Goal: Task Accomplishment & Management: Manage account settings

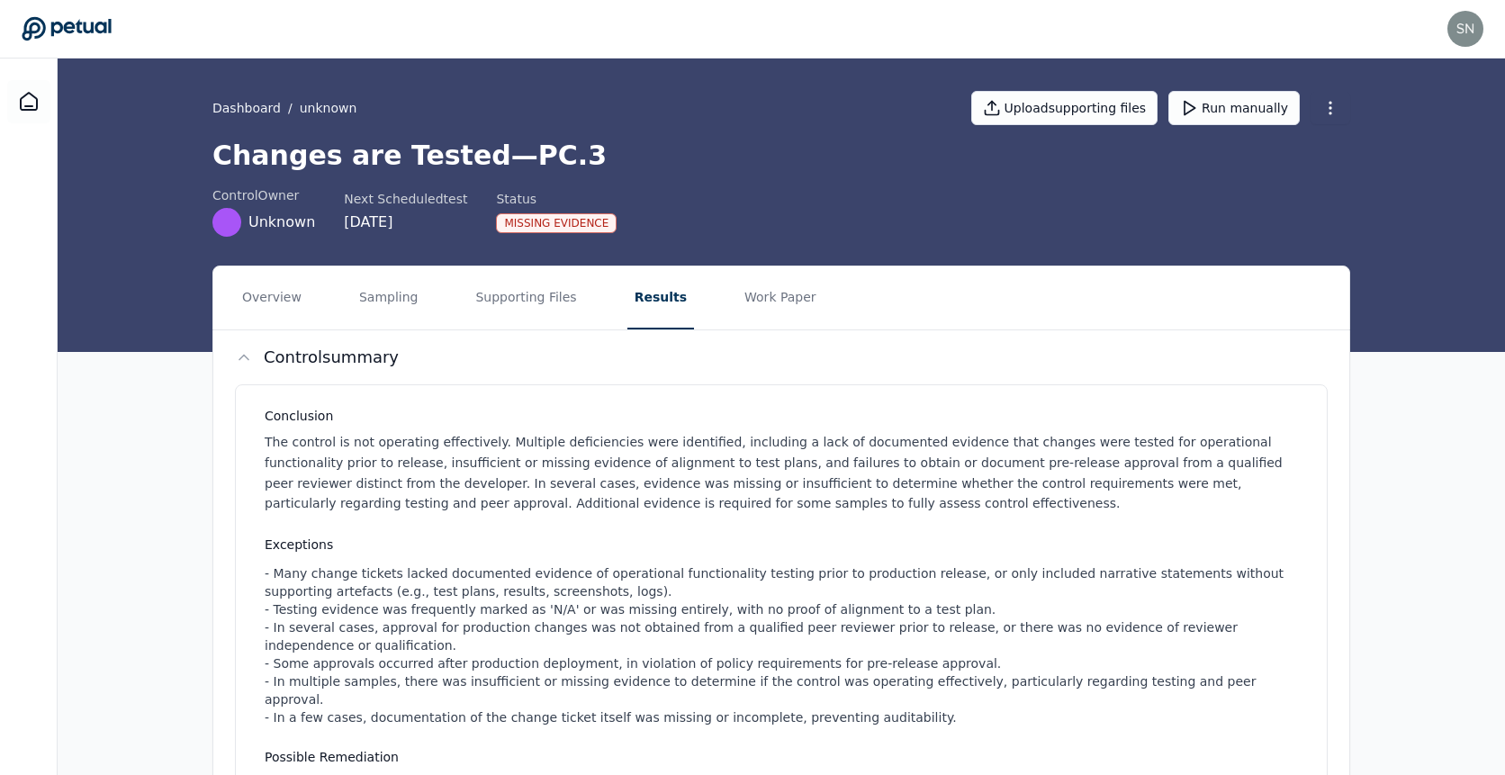
scroll to position [1426, 0]
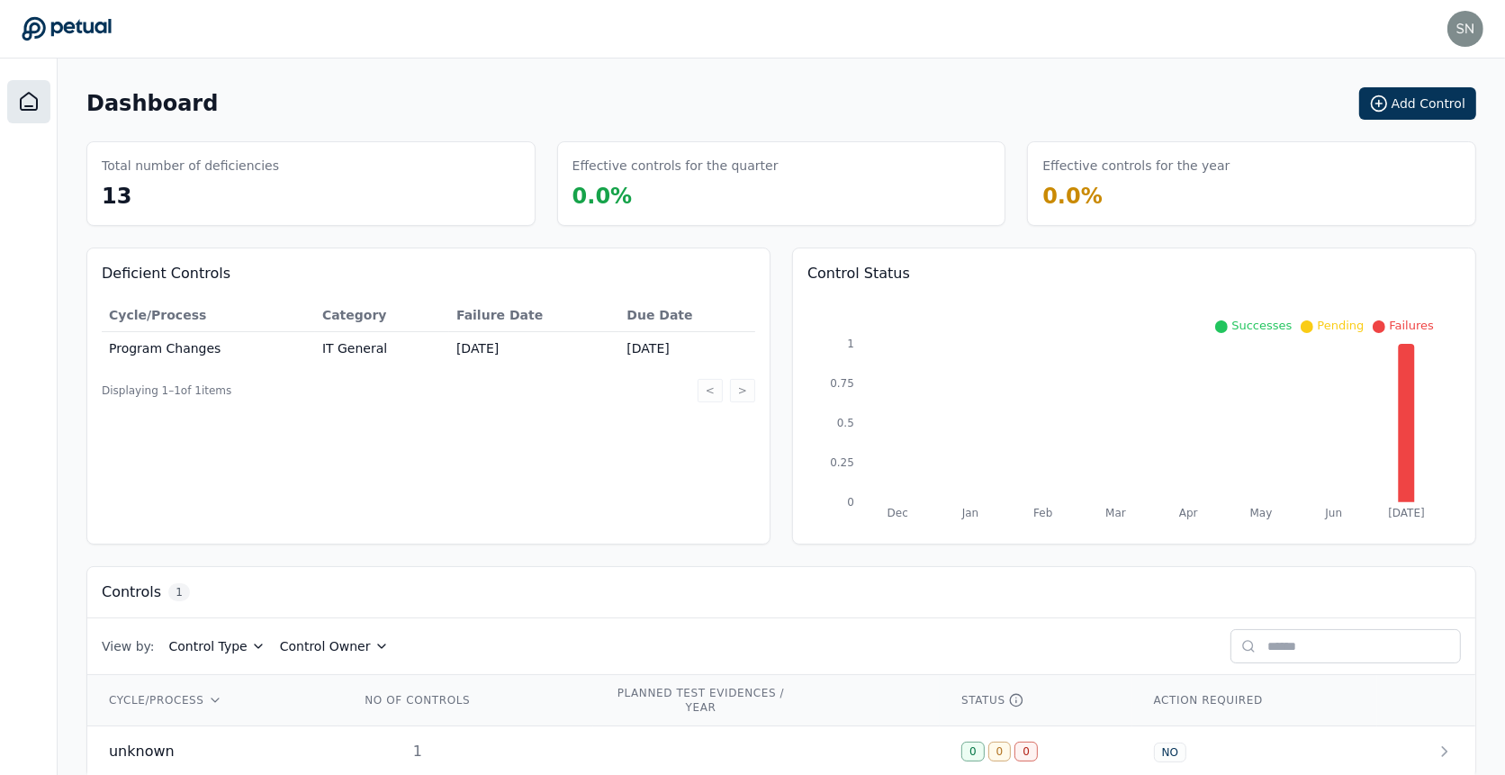
click at [1151, 112] on div "Dashboard Add Control" at bounding box center [781, 103] width 1390 height 32
click at [1467, 35] on img at bounding box center [1466, 29] width 36 height 36
click at [1395, 146] on link "Sign out" at bounding box center [1397, 140] width 171 height 32
